Goal: Find specific page/section: Find specific page/section

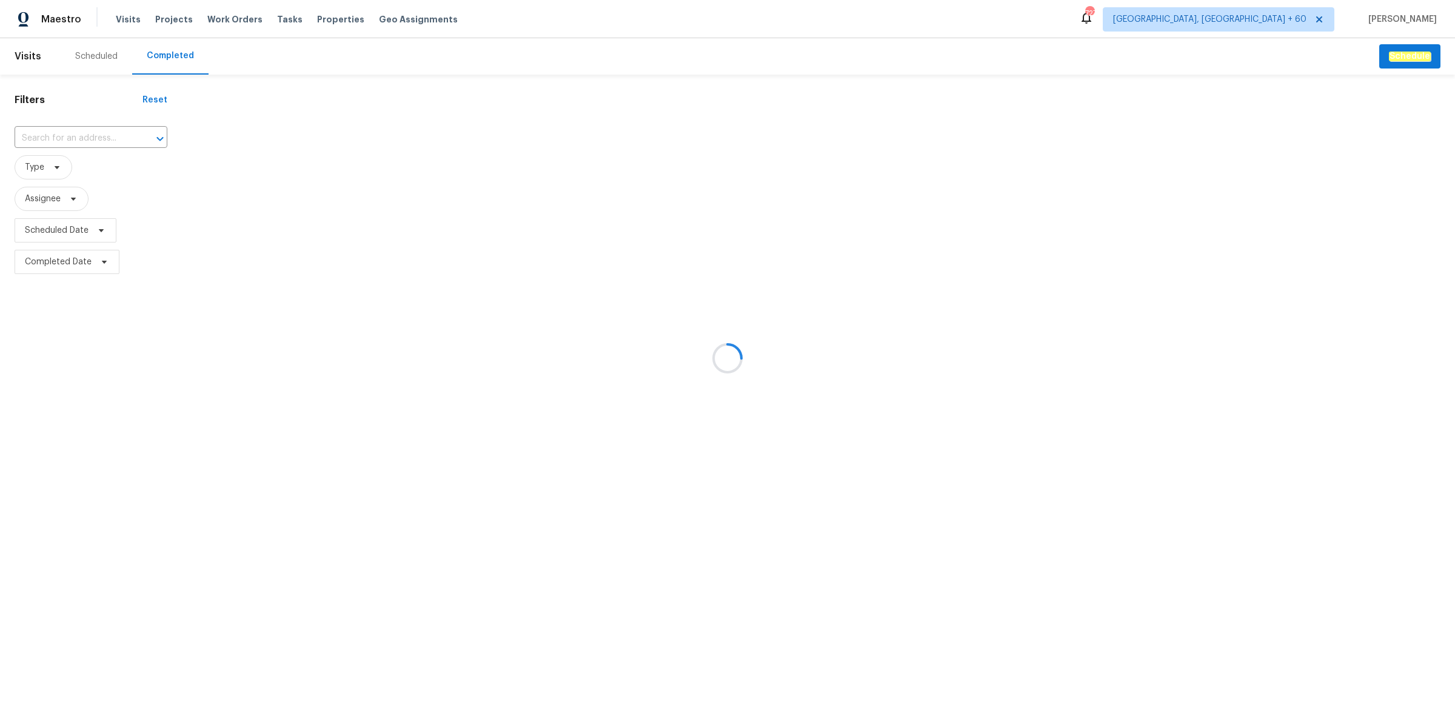
click at [79, 139] on div at bounding box center [727, 358] width 1455 height 716
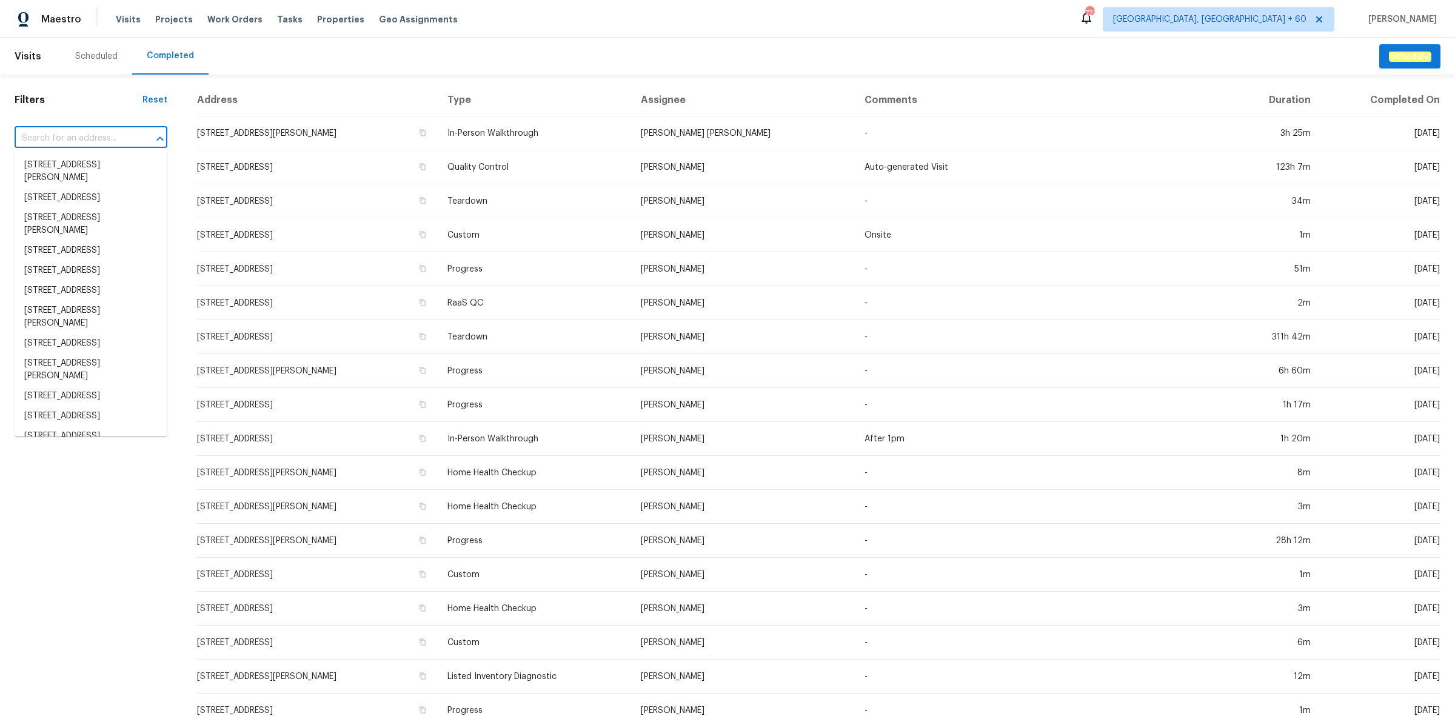
click at [79, 139] on input "text" at bounding box center [74, 138] width 119 height 19
paste input "[STREET_ADDRESS]"
type input "[STREET_ADDRESS]"
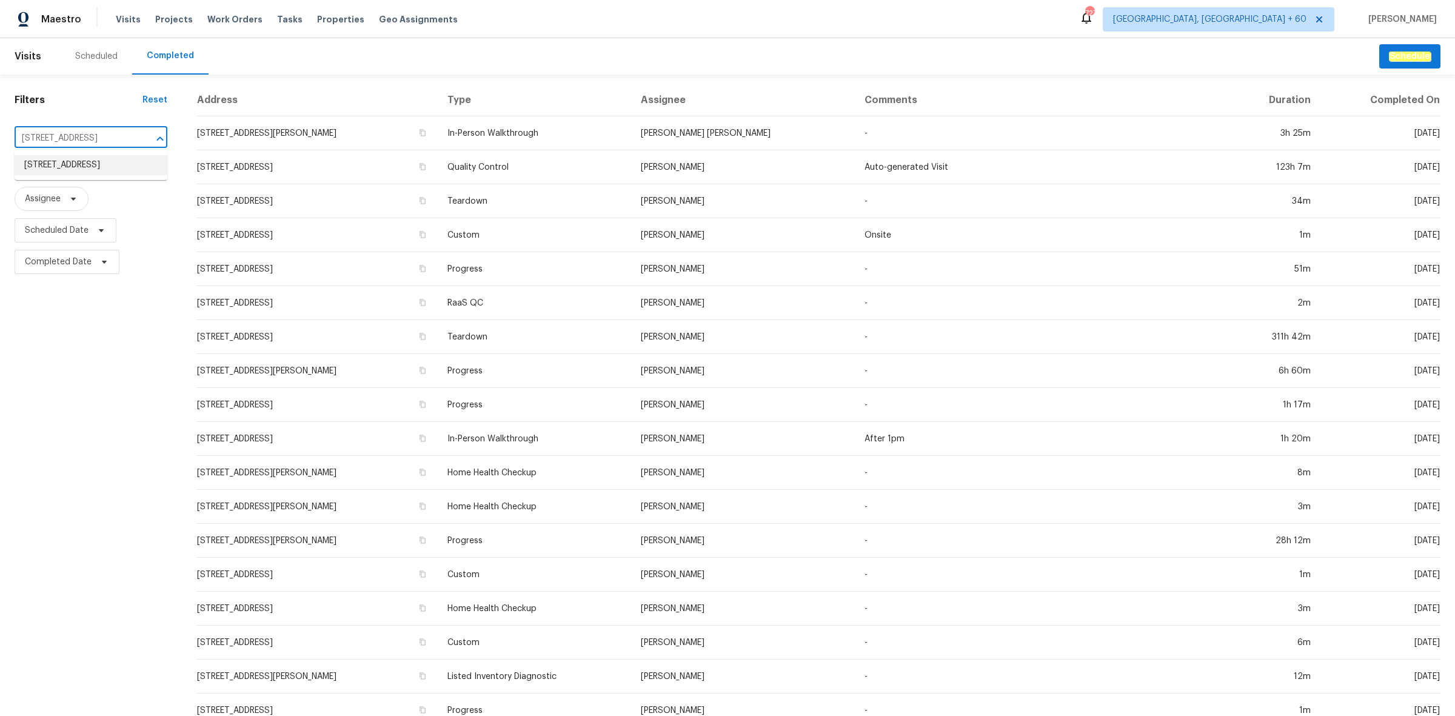
click at [88, 159] on li "[STREET_ADDRESS]" at bounding box center [91, 165] width 153 height 20
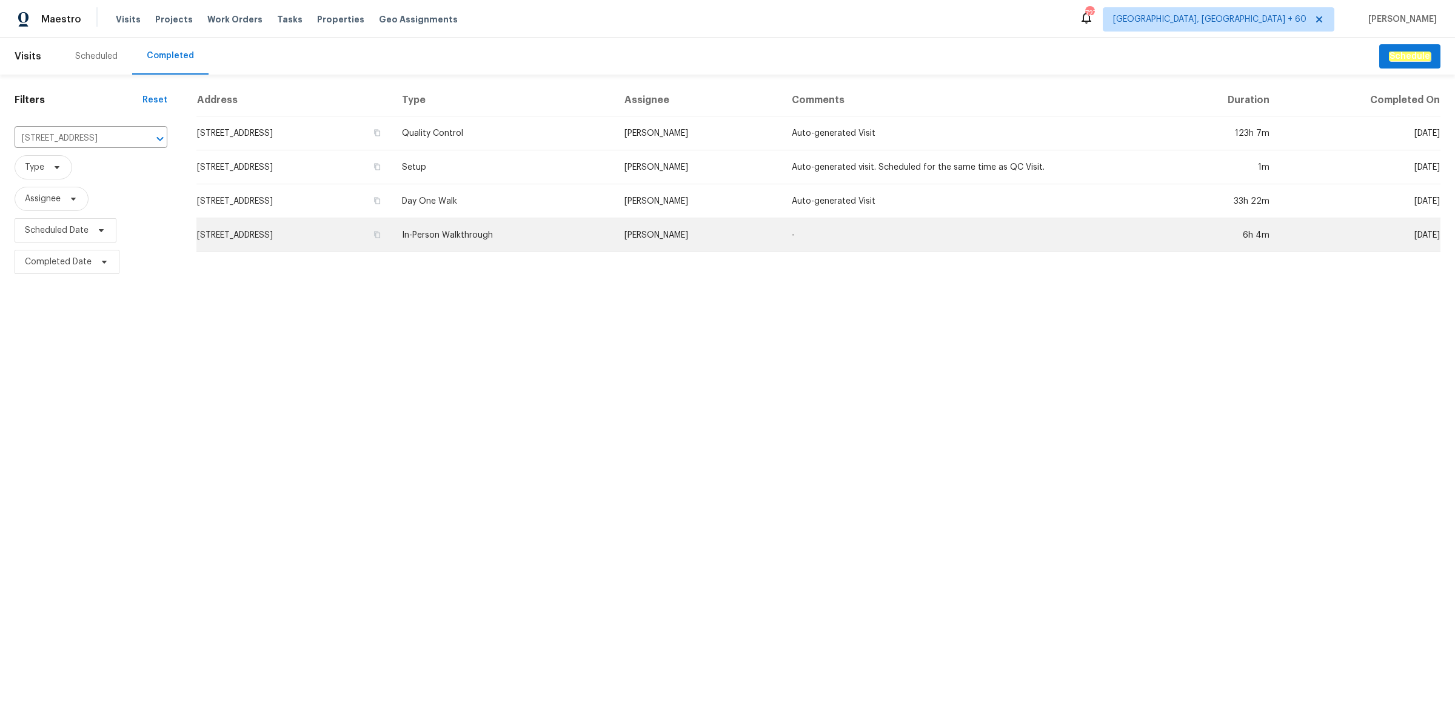
click at [559, 238] on td "In-Person Walkthrough" at bounding box center [503, 235] width 222 height 34
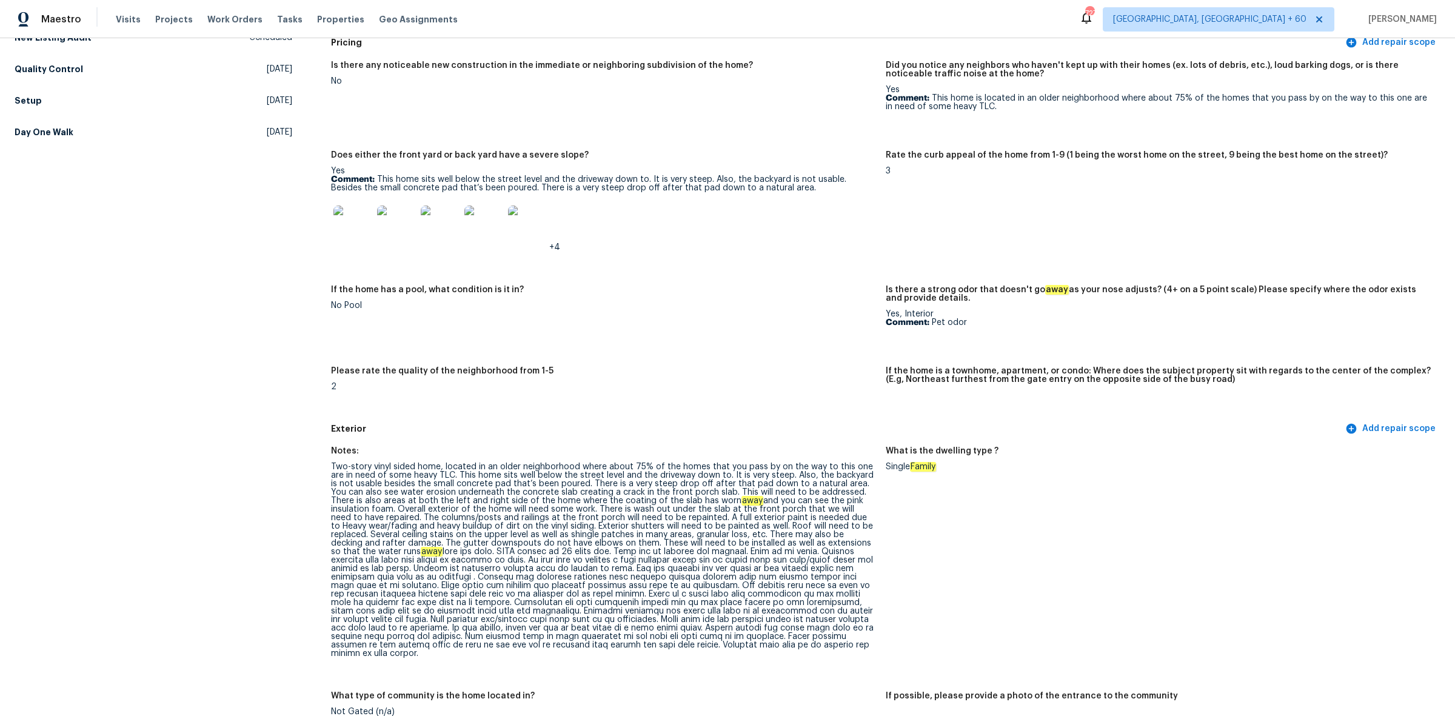
scroll to position [455, 0]
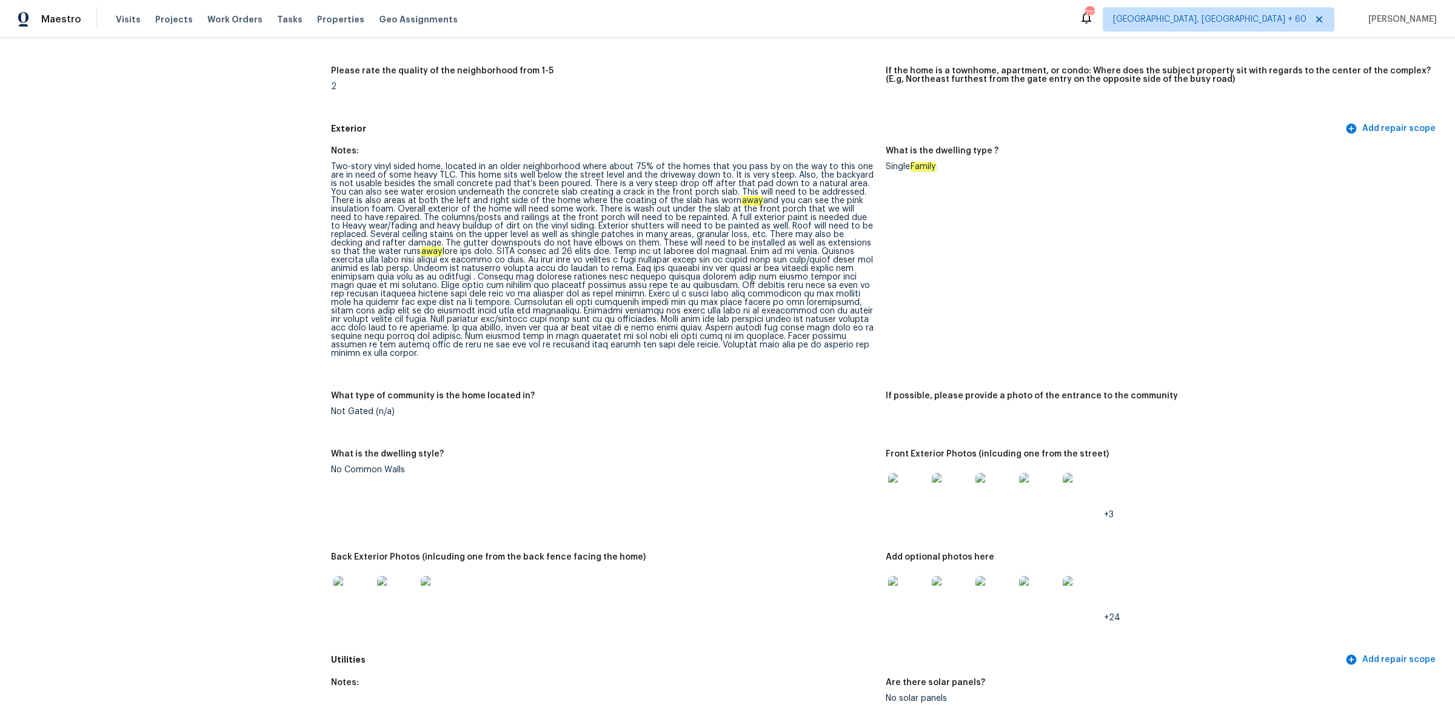
click at [889, 492] on img at bounding box center [907, 492] width 39 height 39
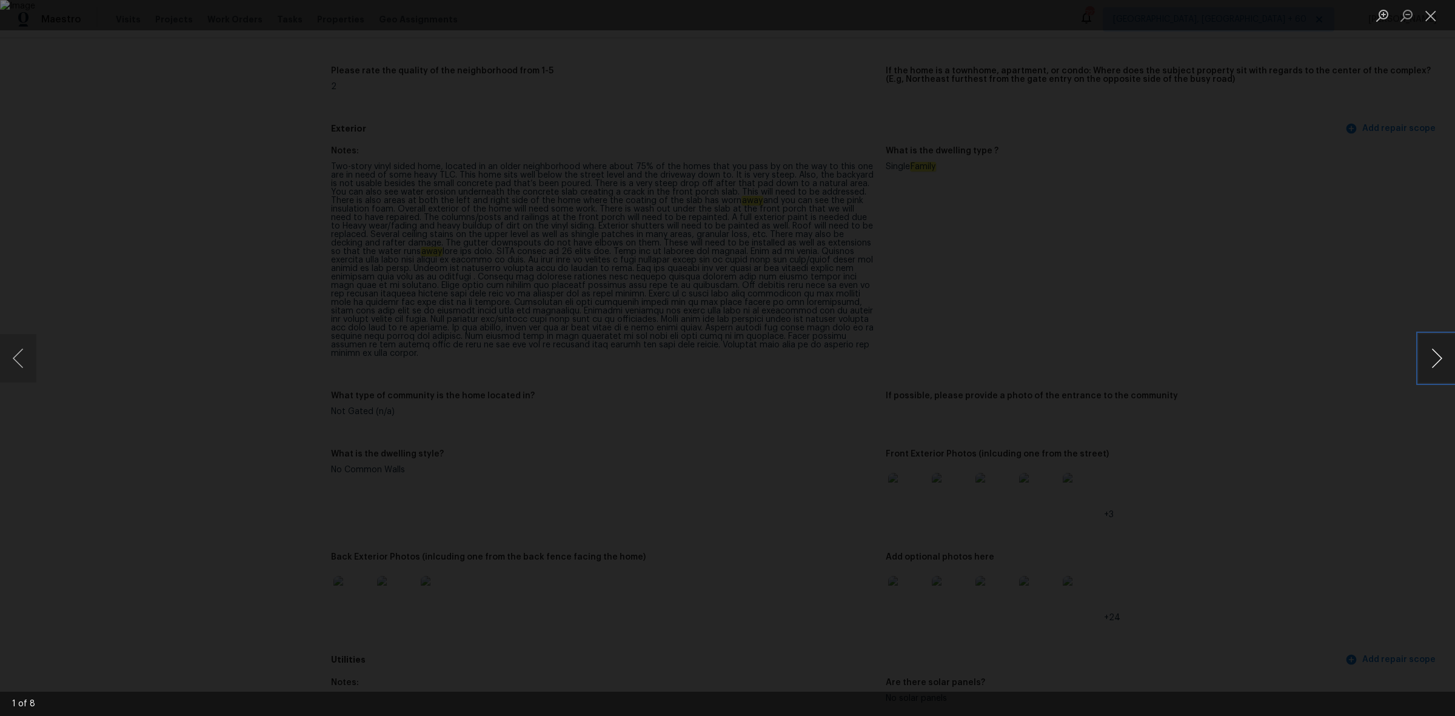
click at [1437, 350] on button "Next image" at bounding box center [1436, 358] width 36 height 48
click at [686, 376] on img "Lightbox" at bounding box center [727, 358] width 1455 height 716
click at [1436, 361] on button "Next image" at bounding box center [1436, 358] width 36 height 48
click at [1440, 352] on button "Next image" at bounding box center [1436, 358] width 36 height 48
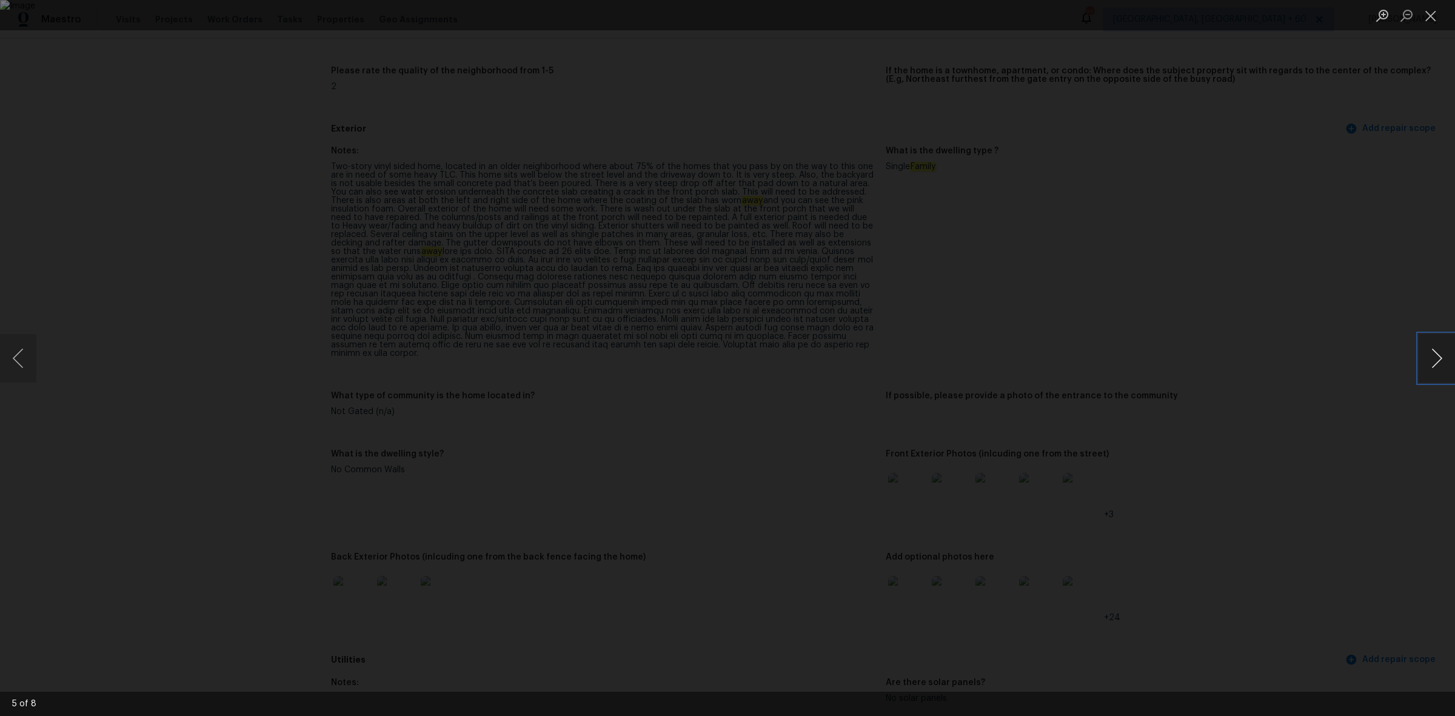
click at [1440, 352] on button "Next image" at bounding box center [1436, 358] width 36 height 48
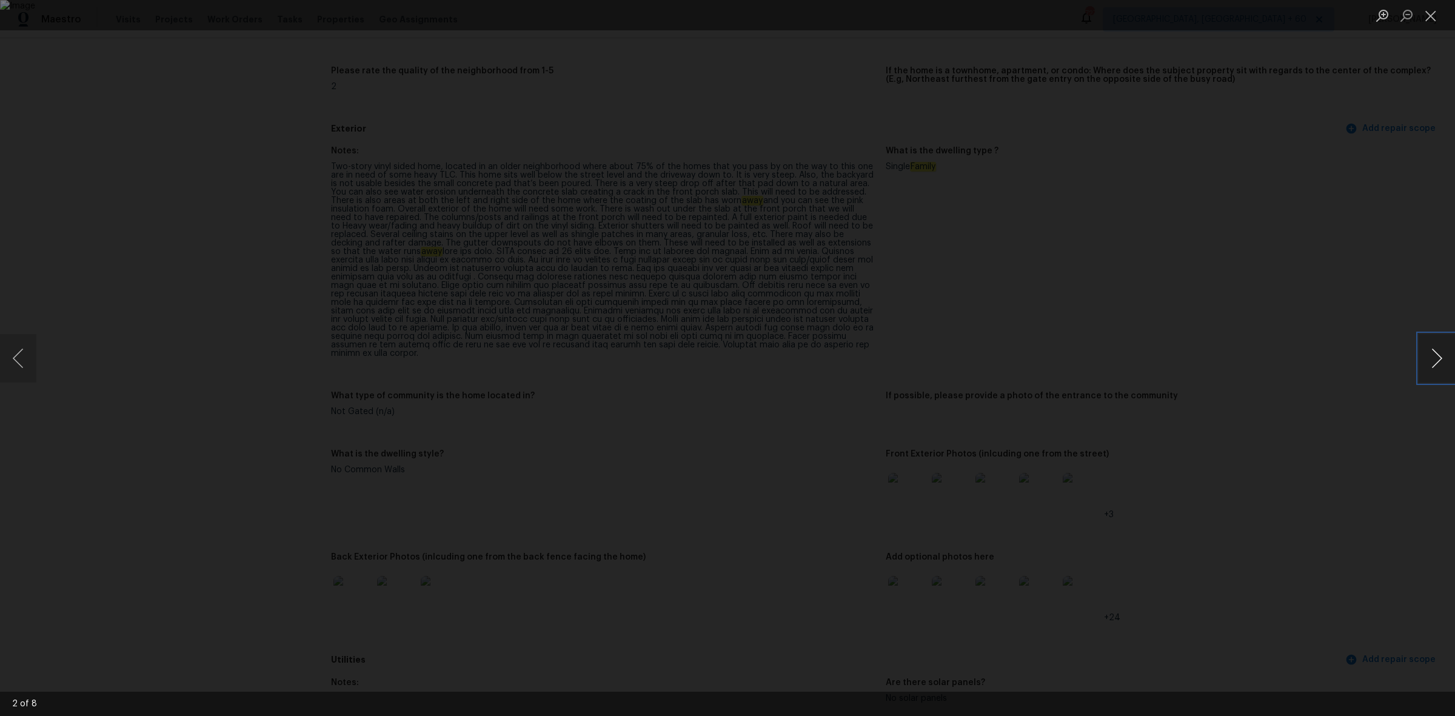
click at [1440, 352] on button "Next image" at bounding box center [1436, 358] width 36 height 48
click at [1440, 22] on button "Close lightbox" at bounding box center [1430, 15] width 24 height 21
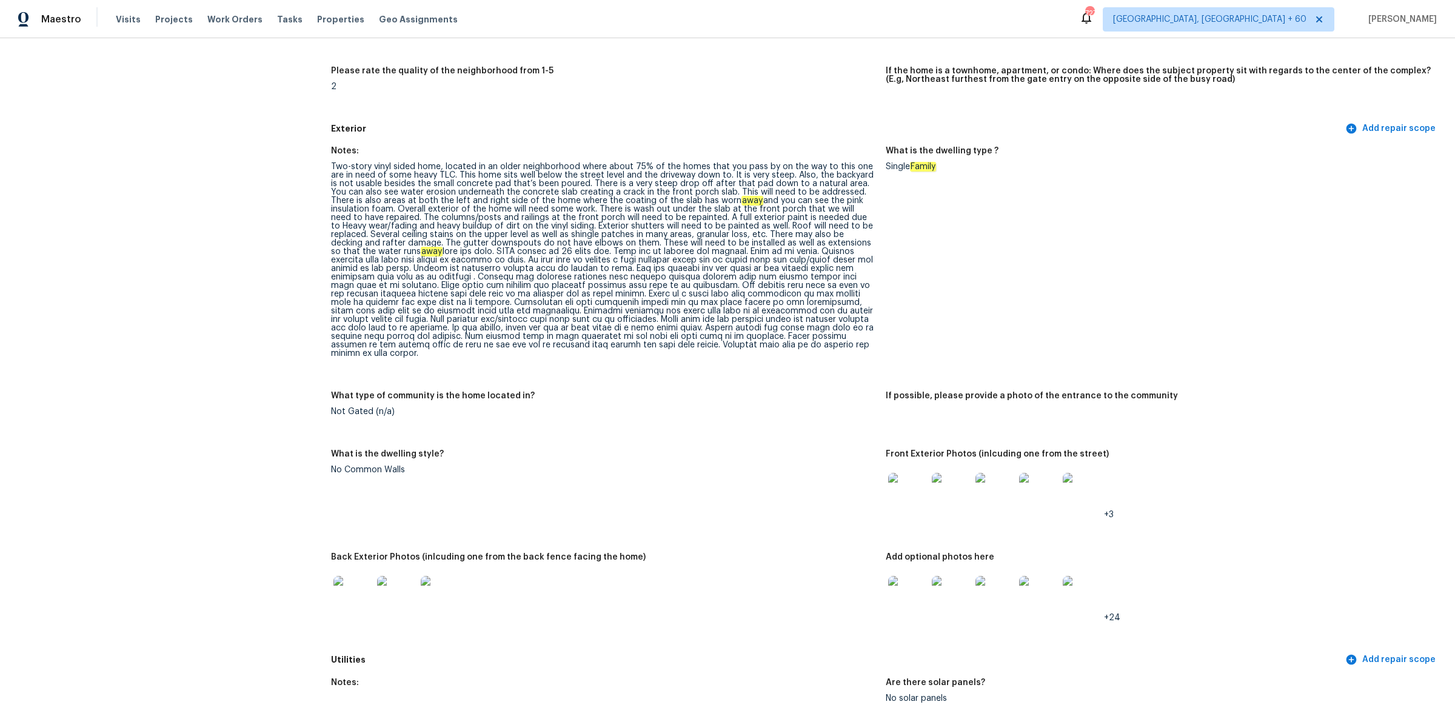
scroll to position [0, 0]
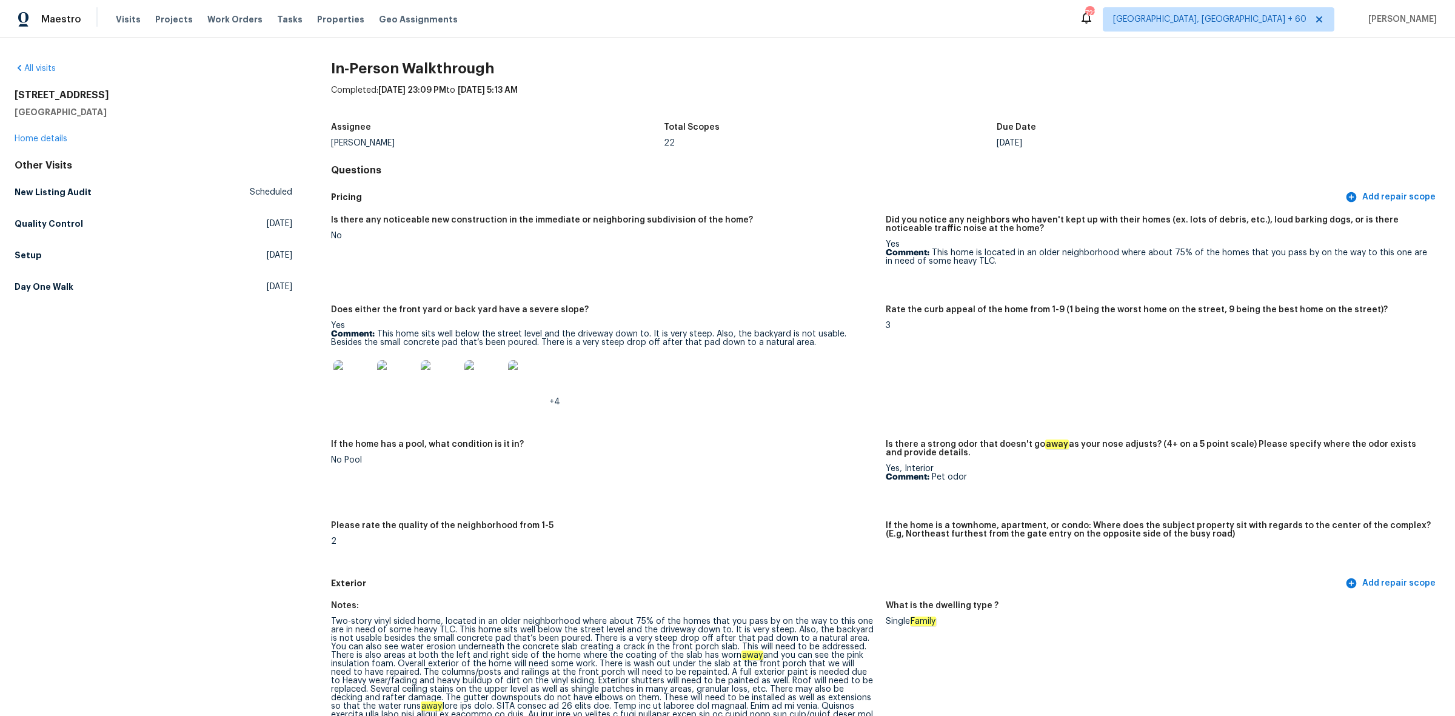
click at [1019, 16] on div "Maestro Visits Projects Work Orders Tasks Properties Geo Assignments 722 [GEOGR…" at bounding box center [727, 19] width 1455 height 38
